Goal: Navigation & Orientation: Find specific page/section

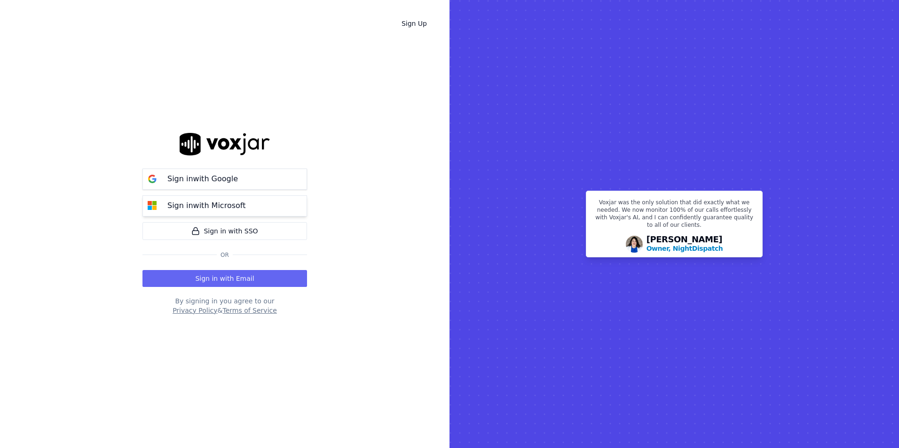
click at [291, 212] on button "Sign in with Microsoft" at bounding box center [224, 206] width 165 height 21
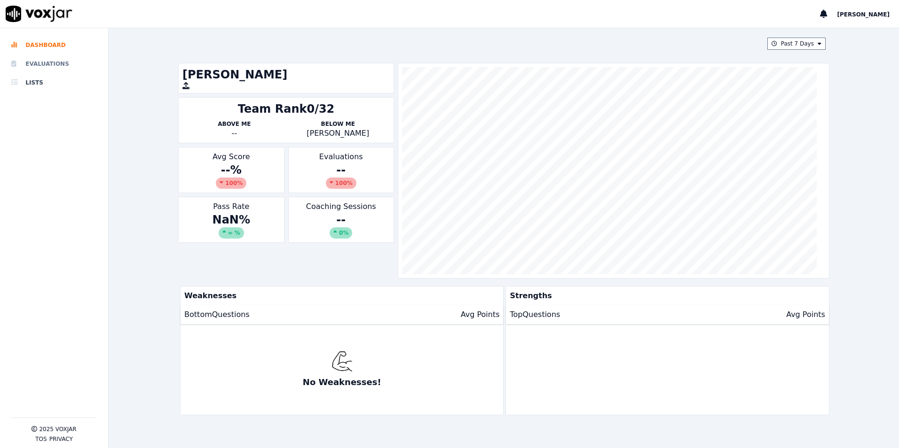
click at [63, 58] on li "Evaluations" at bounding box center [54, 64] width 86 height 19
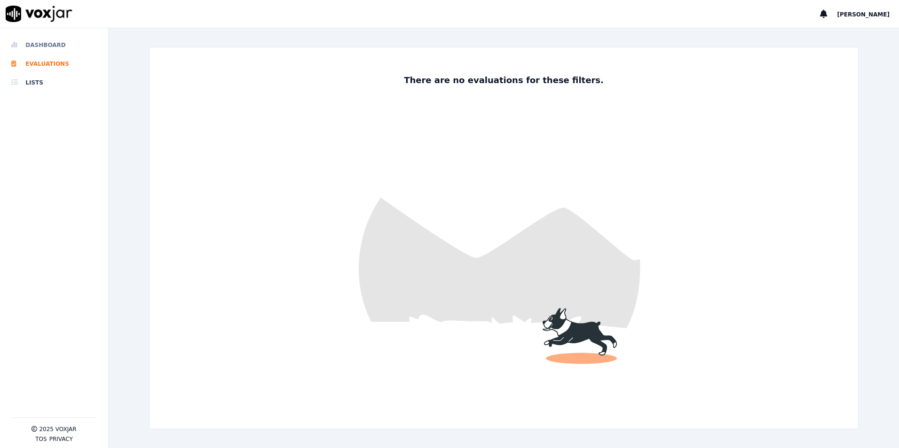
click at [25, 42] on li "Dashboard" at bounding box center [54, 45] width 86 height 19
